Goal: Task Accomplishment & Management: Manage account settings

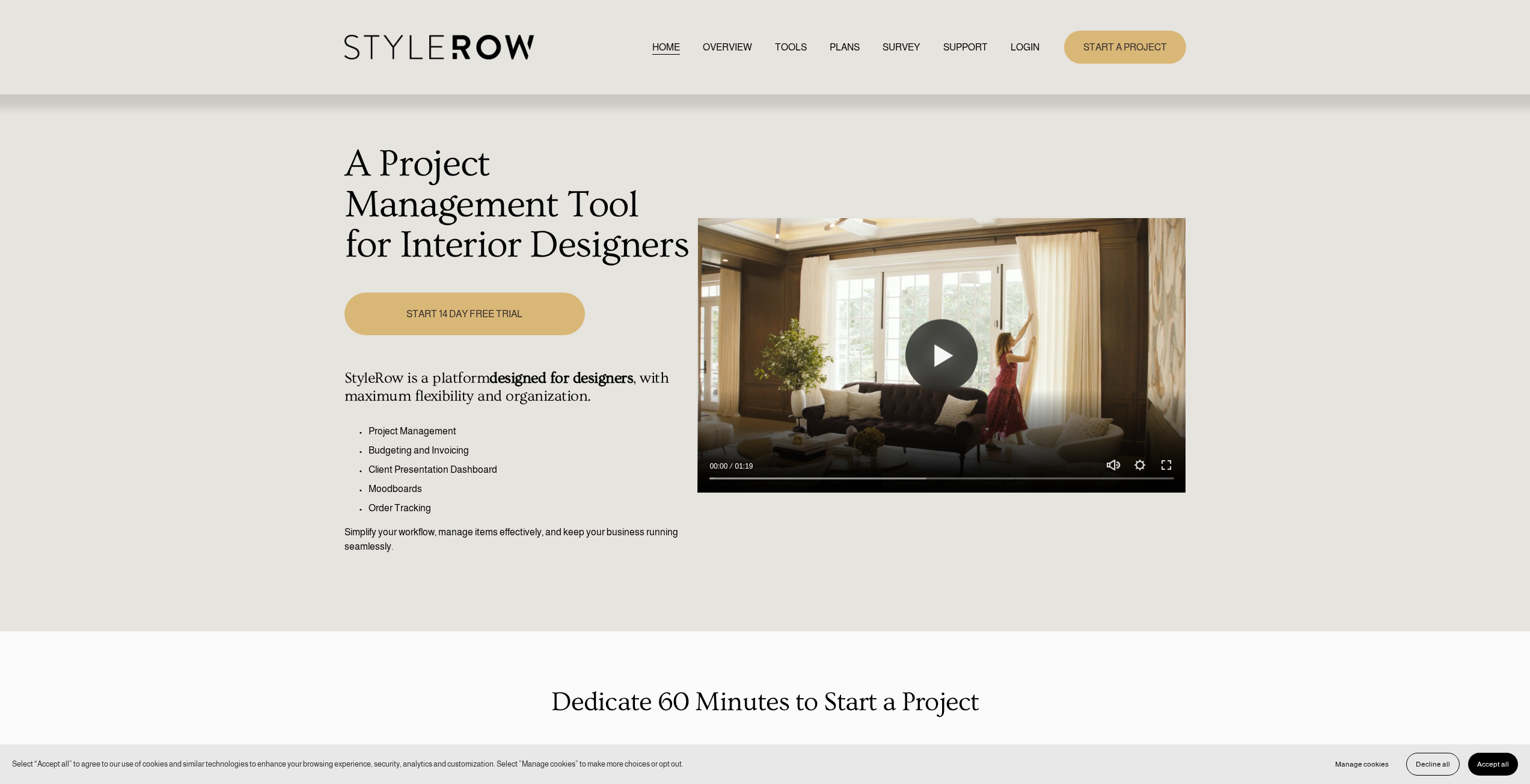
click at [755, 43] on link "LOGIN" at bounding box center [1025, 47] width 29 height 16
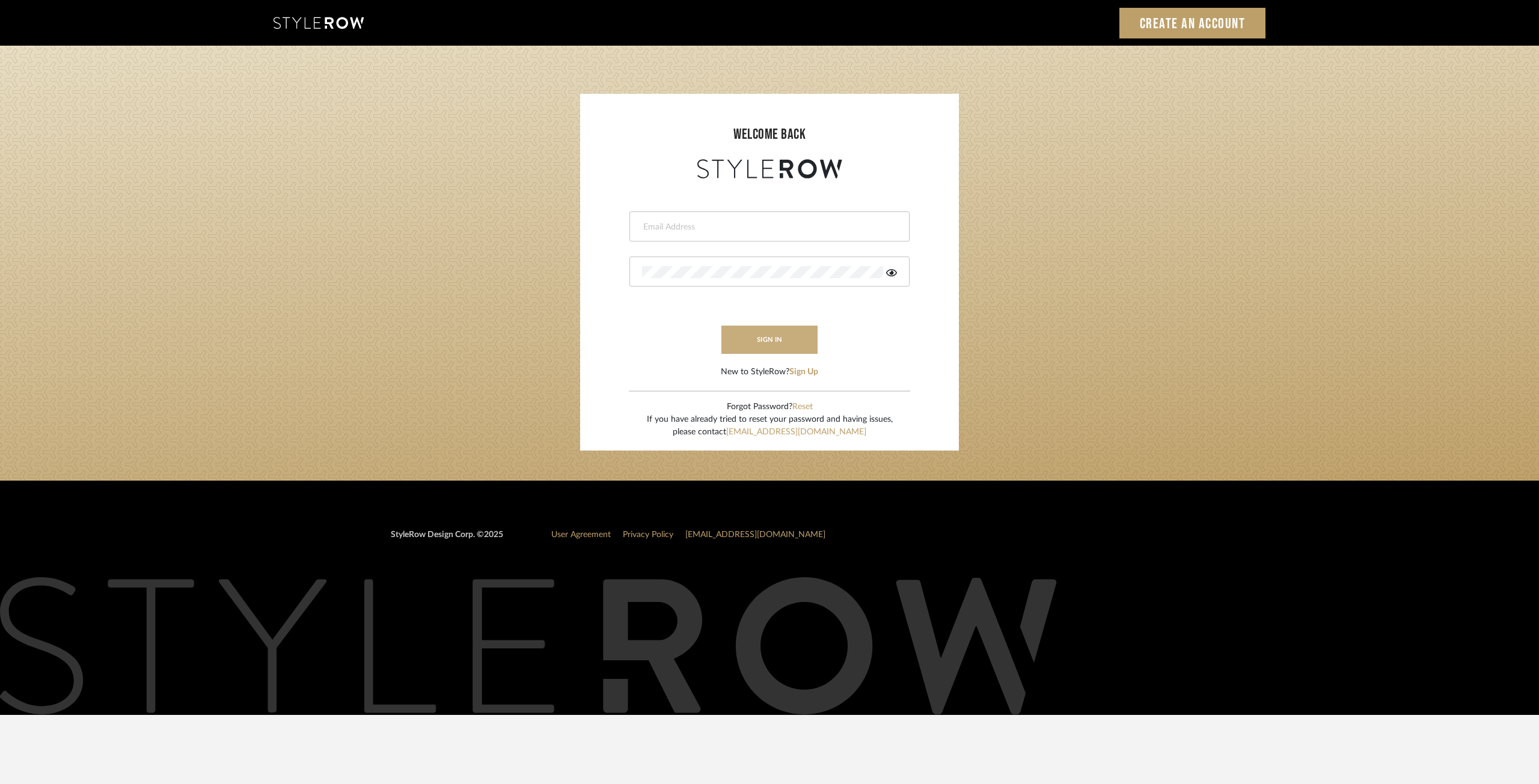
type input "[EMAIL_ADDRESS][DOMAIN_NAME]"
click at [784, 334] on button "sign in" at bounding box center [770, 340] width 97 height 28
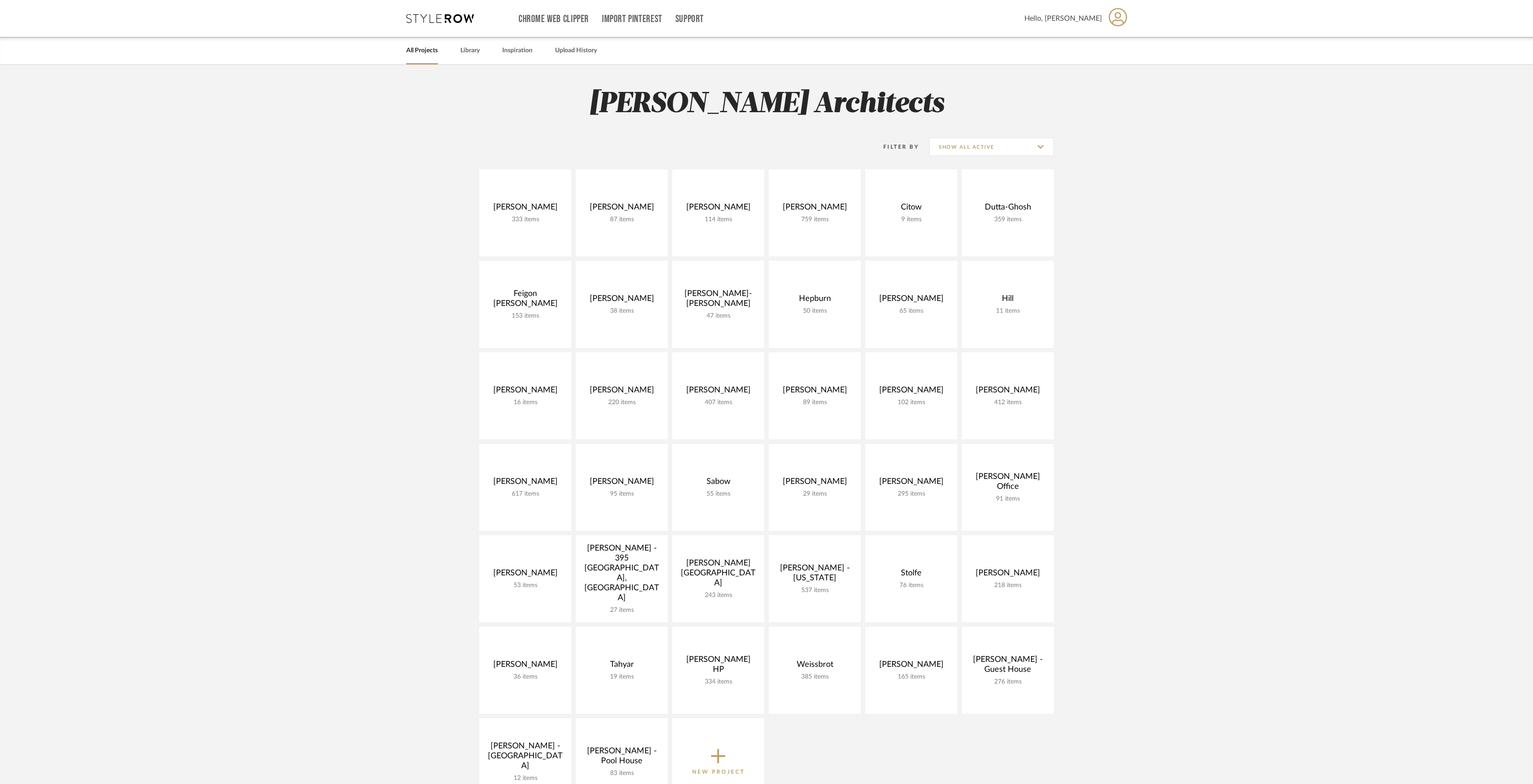
scroll to position [60, 0]
